Goal: Task Accomplishment & Management: Manage account settings

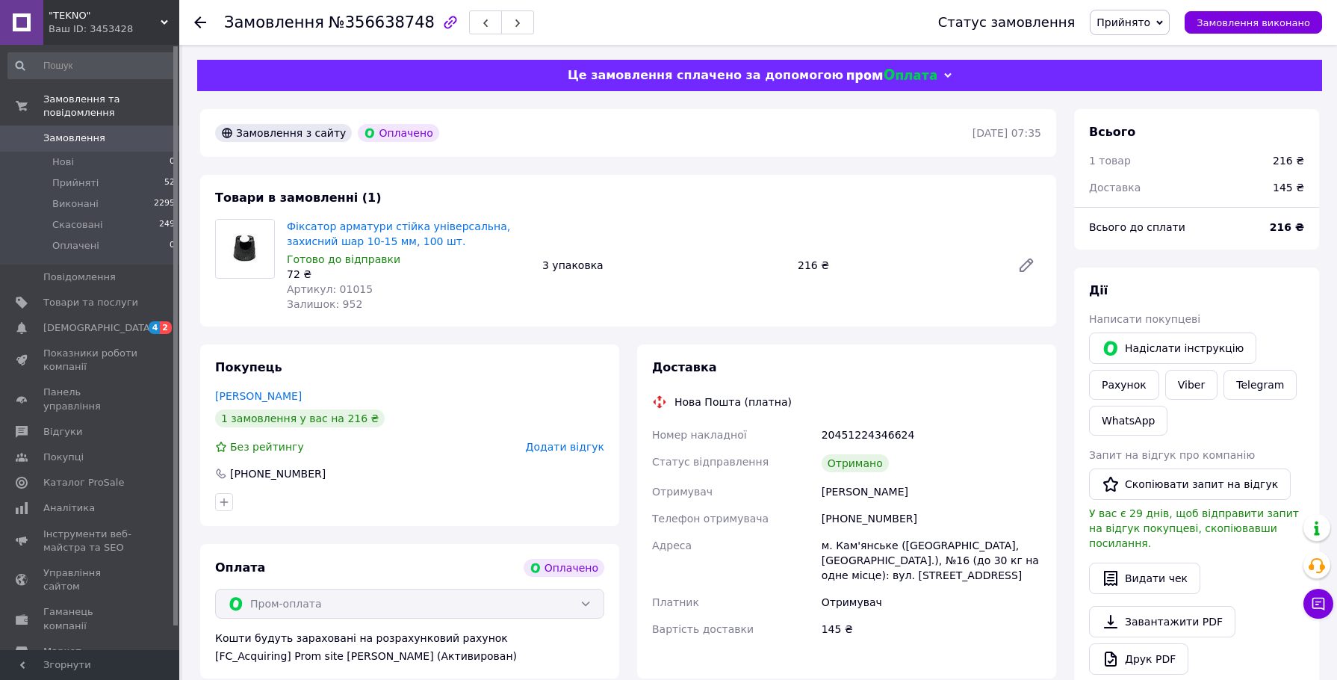
click at [888, 203] on div "Товари в замовленні (1) Фіксатор арматури стійка універсальна, захисний шар 10-…" at bounding box center [628, 251] width 856 height 152
click at [897, 243] on div "Фіксатор арматури стійка універсальна, захисний шар 10-15 мм, 100 шт. Готово до…" at bounding box center [664, 265] width 767 height 99
click at [897, 244] on div "Фіксатор арматури стійка універсальна, захисний шар 10-15 мм, 100 шт. Готово до…" at bounding box center [664, 265] width 767 height 99
click at [895, 247] on div "Фіксатор арматури стійка універсальна, захисний шар 10-15 мм, 100 шт. Готово до…" at bounding box center [664, 265] width 767 height 99
click at [200, 27] on use at bounding box center [200, 22] width 12 height 12
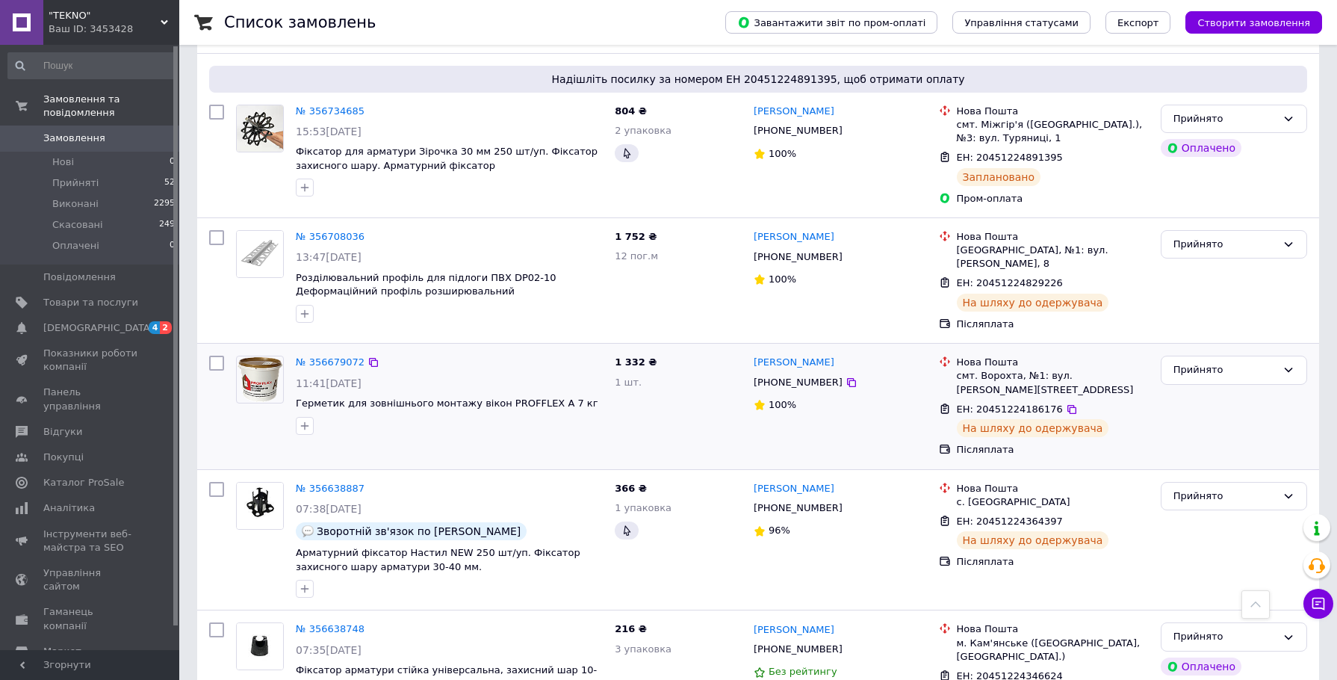
scroll to position [1345, 0]
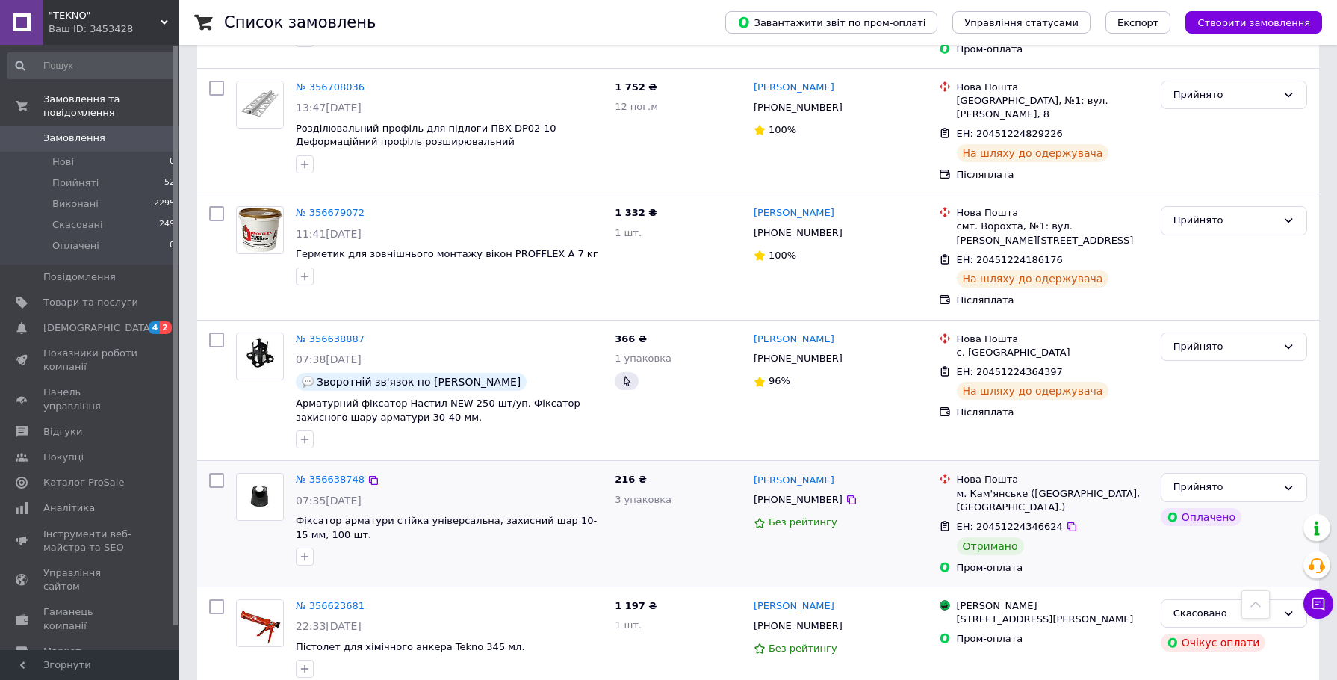
click at [486, 545] on div at bounding box center [449, 557] width 313 height 24
click at [644, 498] on div "216 ₴ 3 упаковка" at bounding box center [678, 523] width 139 height 113
click at [645, 504] on div "216 ₴ 3 упаковка" at bounding box center [678, 523] width 139 height 113
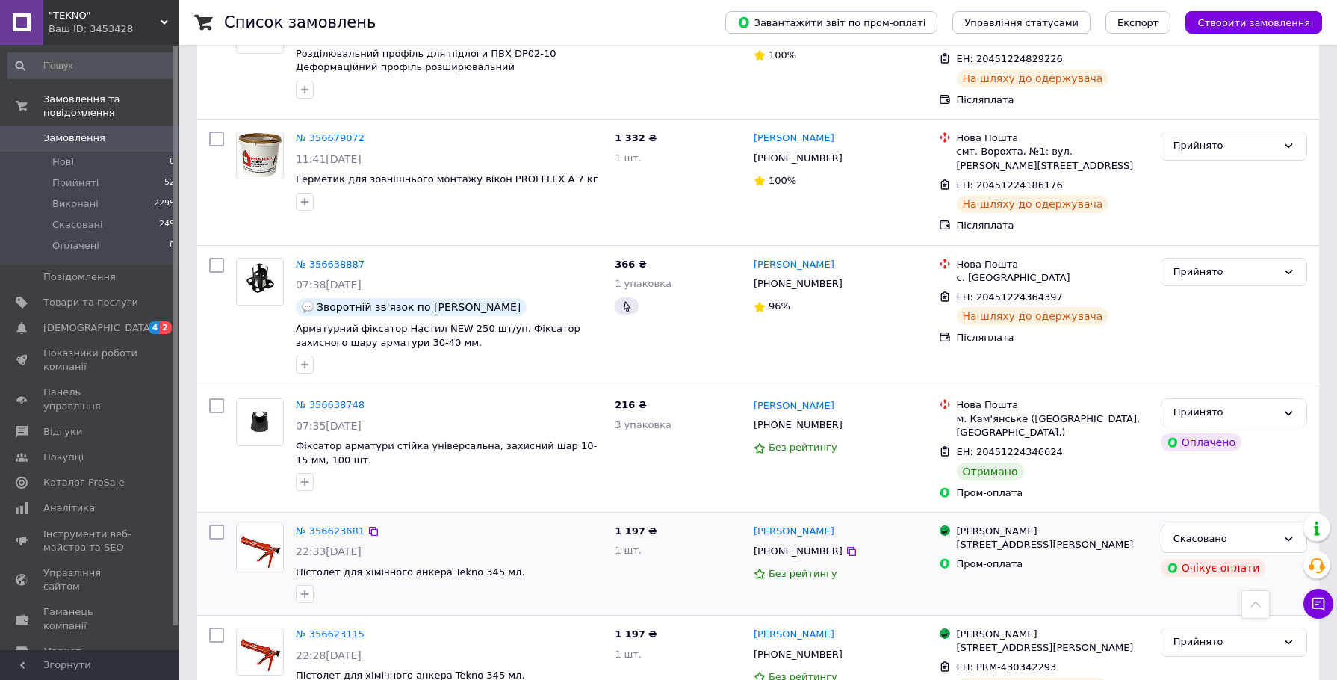
scroll to position [1444, 0]
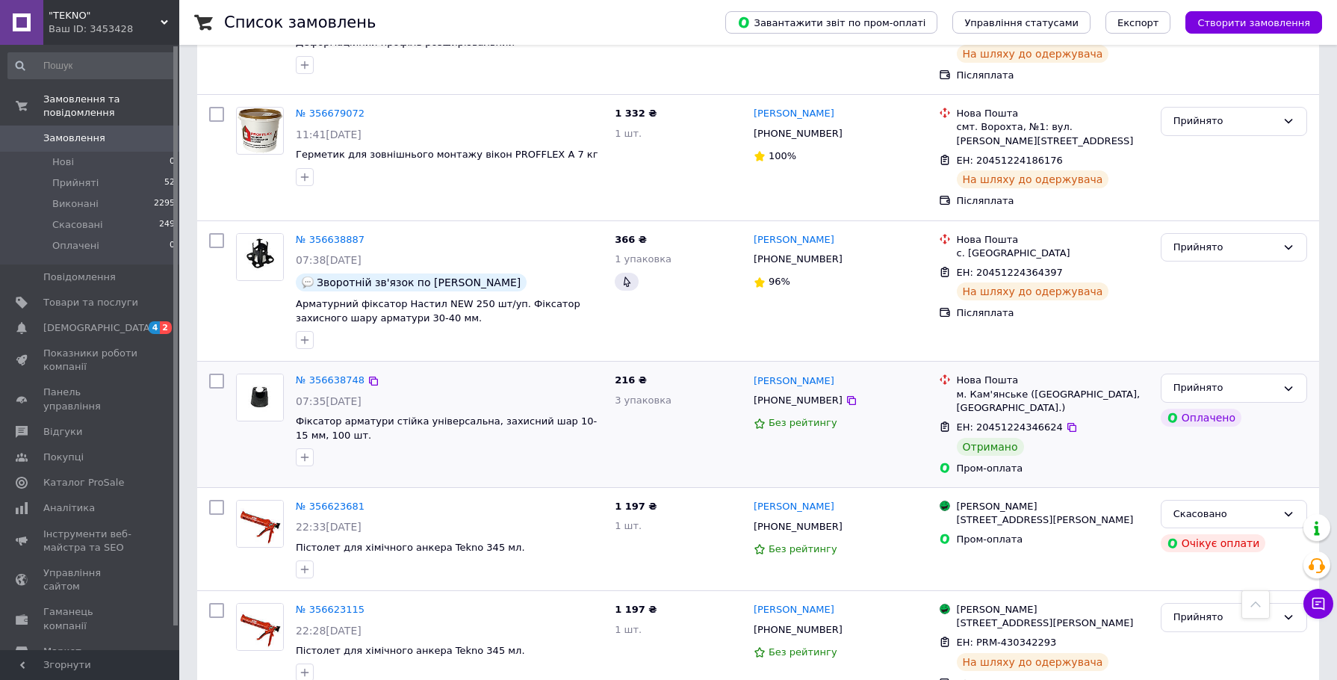
click at [513, 445] on div at bounding box center [449, 457] width 313 height 24
click at [670, 415] on div "216 ₴ 3 упаковка" at bounding box center [678, 424] width 139 height 113
click at [661, 414] on div "216 ₴ 3 упаковка" at bounding box center [678, 424] width 139 height 113
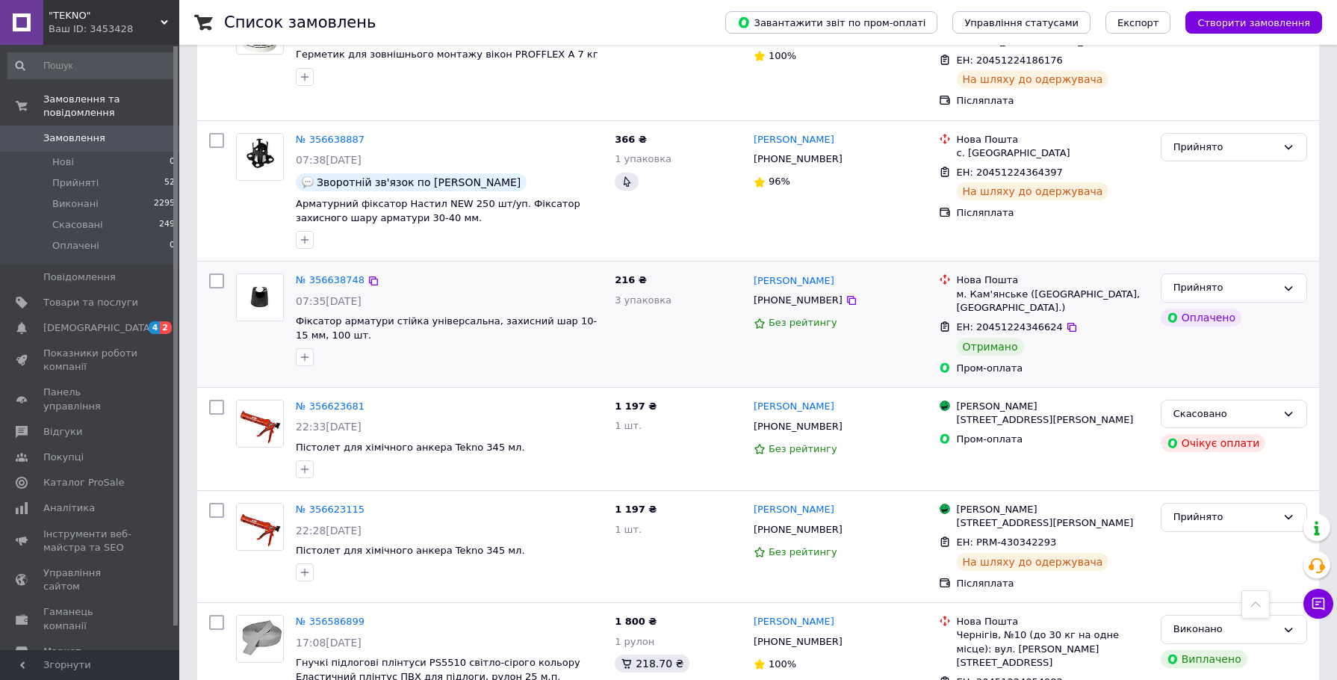
click at [691, 317] on div "216 ₴ 3 упаковка" at bounding box center [678, 323] width 139 height 113
click at [690, 317] on div "216 ₴ 3 упаковка" at bounding box center [678, 323] width 139 height 113
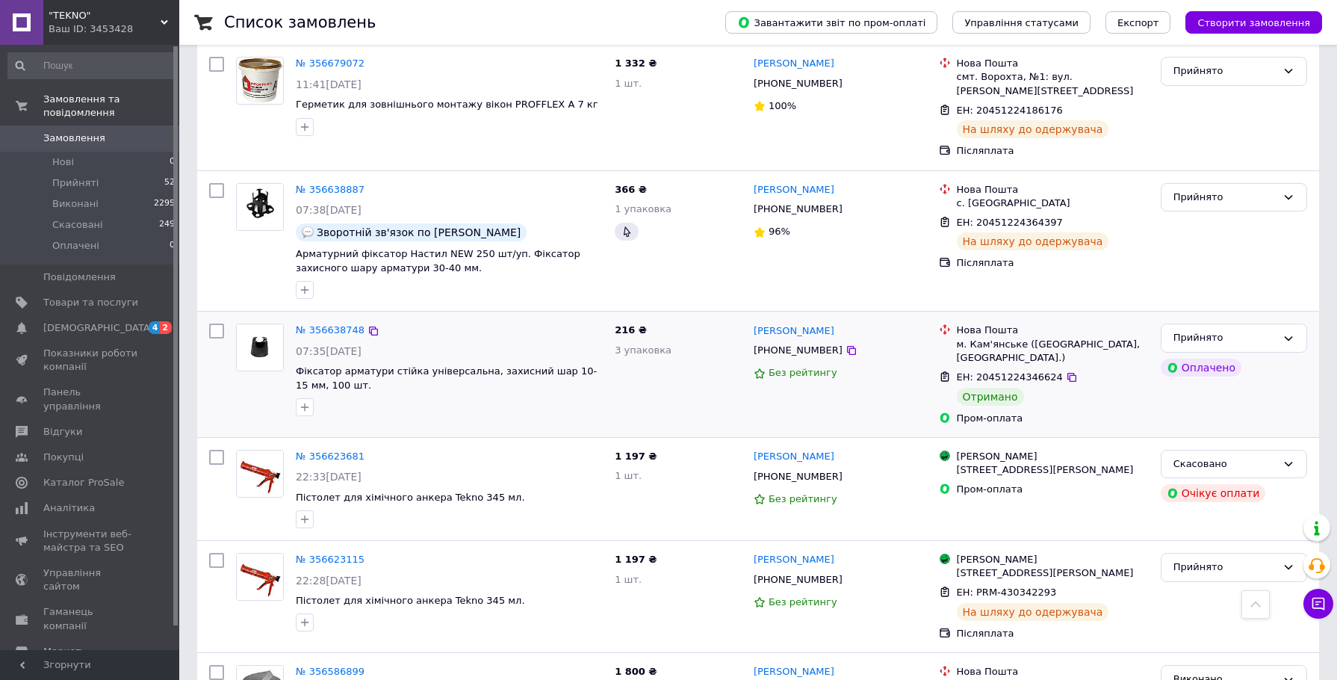
scroll to position [1569, 0]
